Goal: Information Seeking & Learning: Find contact information

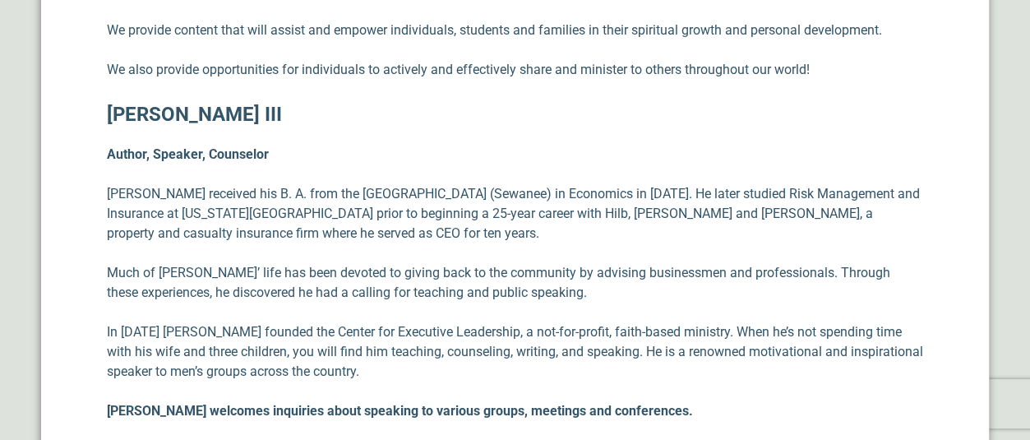
scroll to position [920, 0]
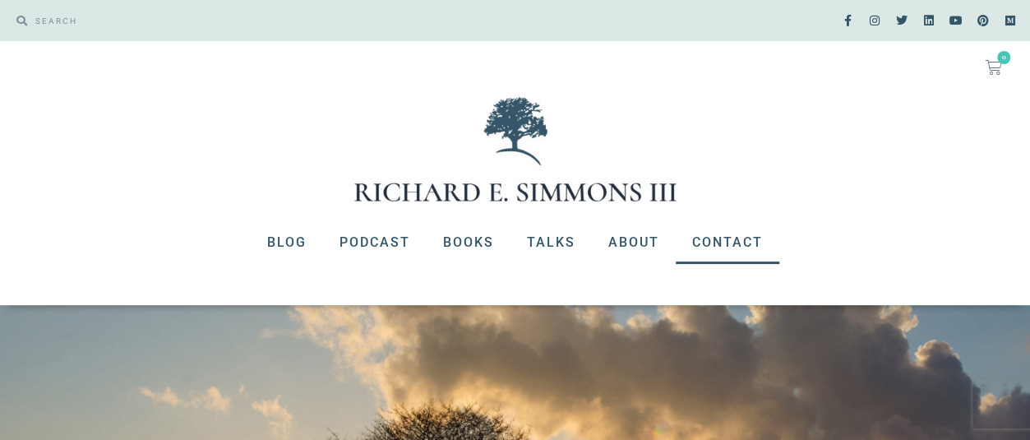
click at [732, 237] on link "Contact" at bounding box center [727, 242] width 104 height 43
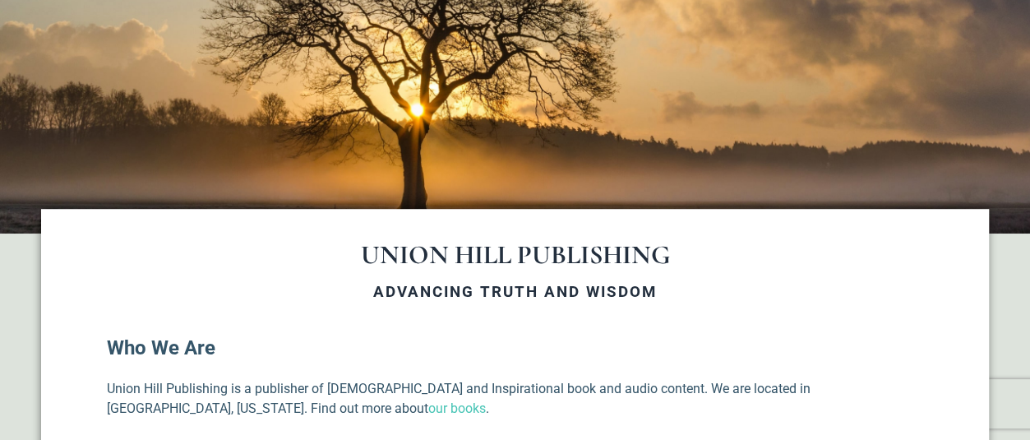
scroll to position [411, 0]
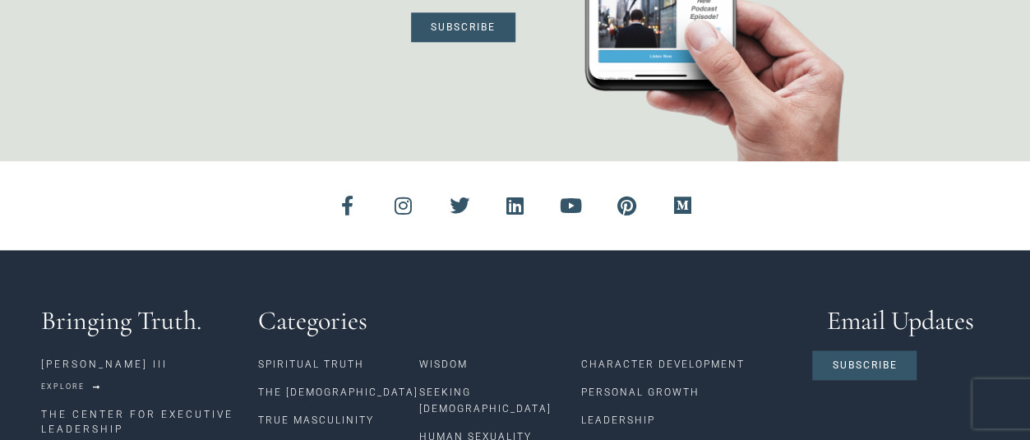
scroll to position [905, 0]
